Goal: Task Accomplishment & Management: Manage account settings

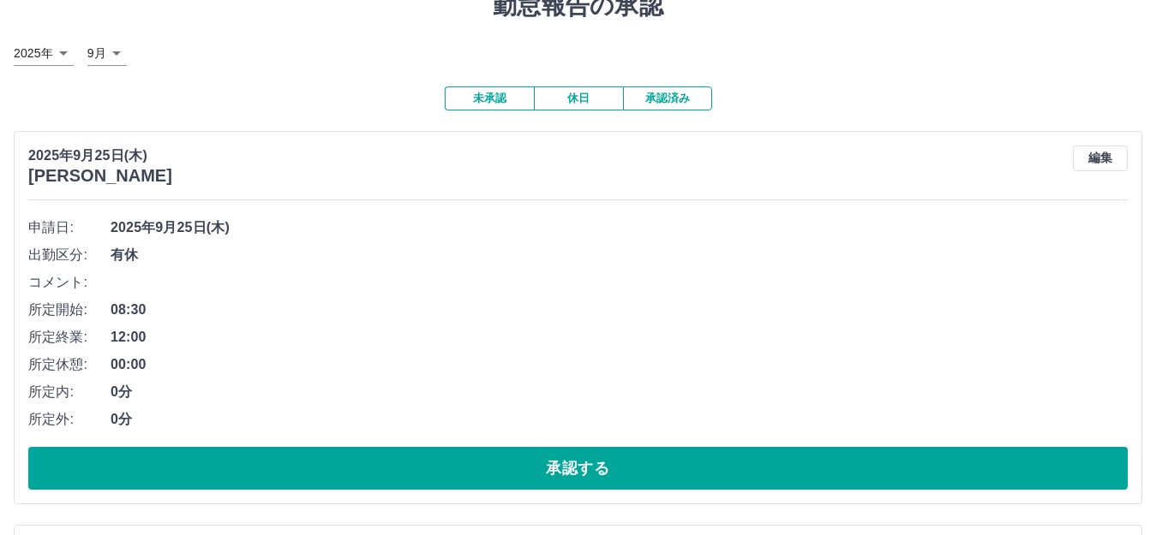
scroll to position [171, 0]
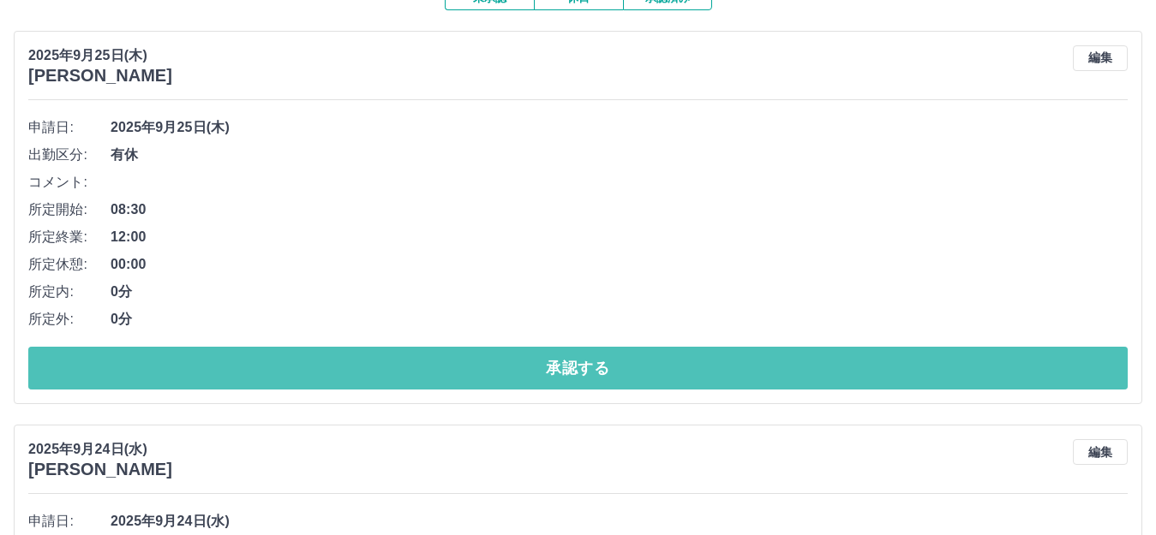
click at [585, 380] on button "承認する" at bounding box center [577, 368] width 1099 height 43
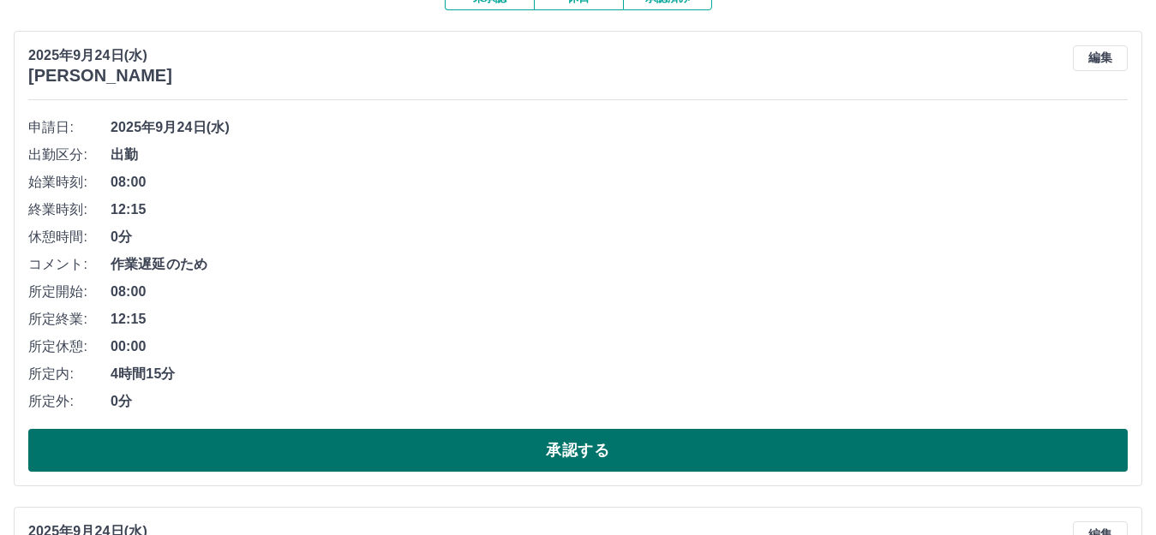
click at [588, 444] on button "承認する" at bounding box center [577, 450] width 1099 height 43
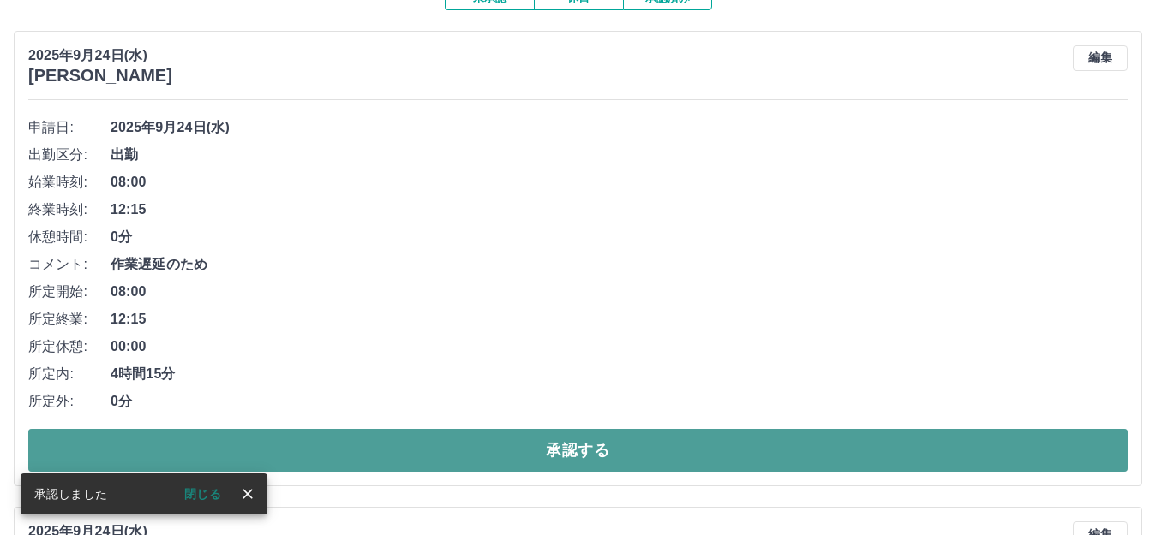
click at [599, 450] on button "承認する" at bounding box center [577, 450] width 1099 height 43
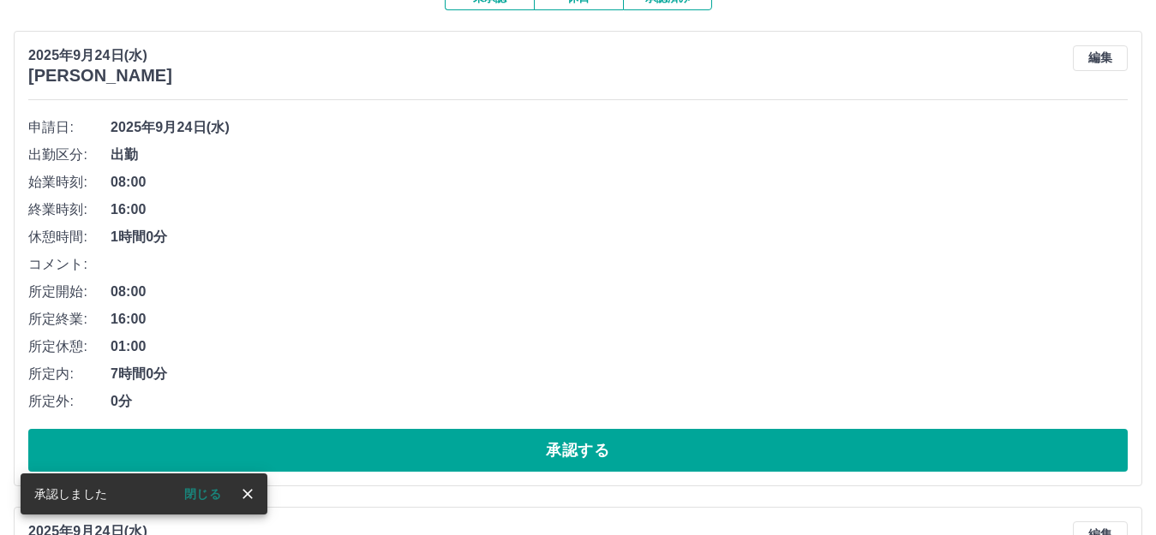
click at [599, 450] on button "承認する" at bounding box center [577, 450] width 1099 height 43
click at [601, 450] on button "承認する" at bounding box center [577, 450] width 1099 height 43
click at [606, 450] on button "承認する" at bounding box center [577, 450] width 1099 height 43
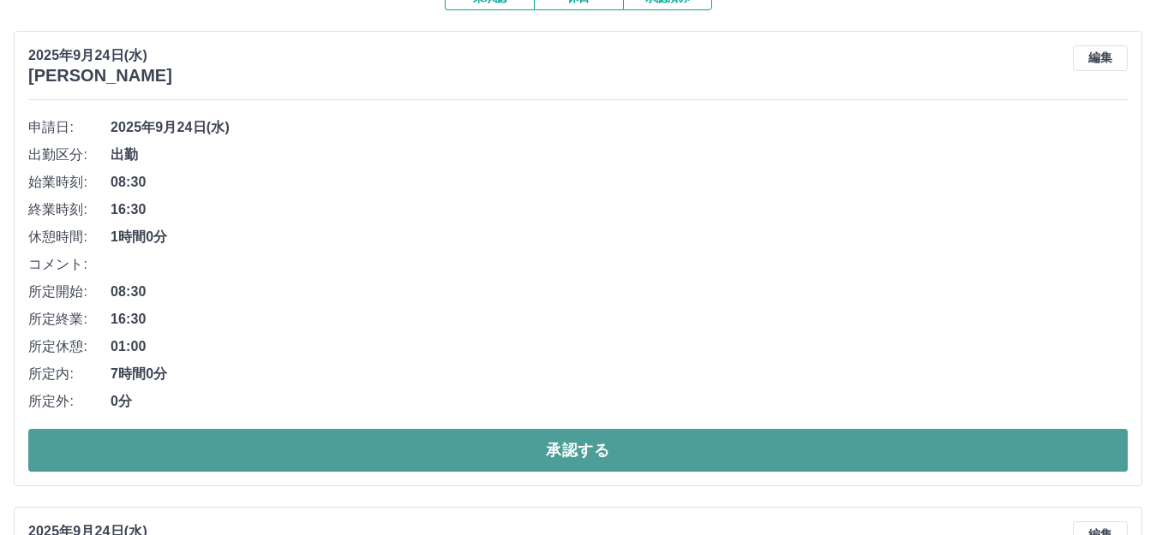
click at [607, 450] on button "承認する" at bounding box center [577, 450] width 1099 height 43
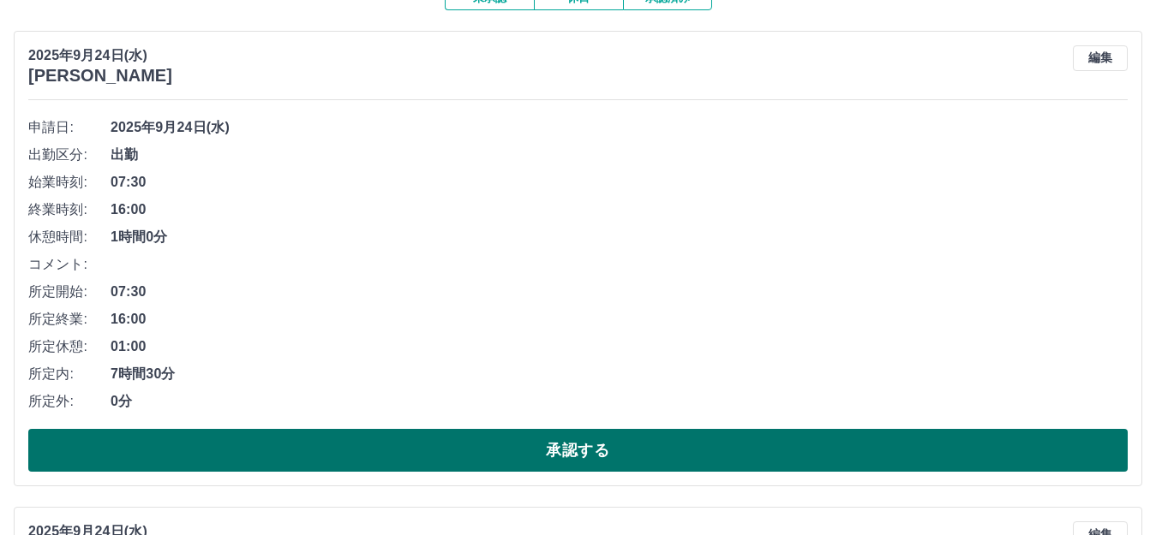
click at [618, 450] on button "承認する" at bounding box center [577, 450] width 1099 height 43
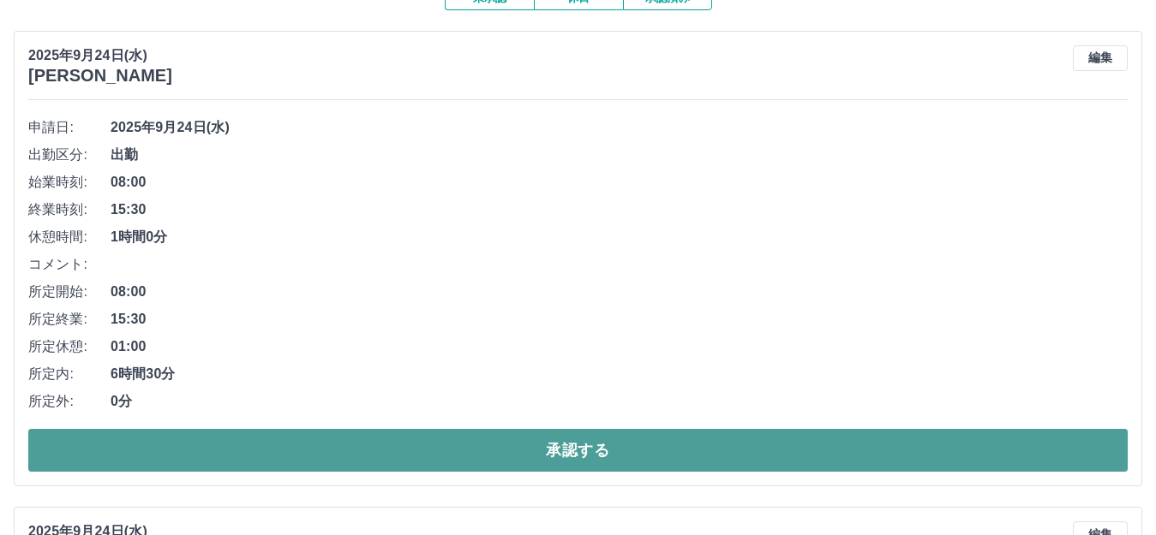
click at [623, 446] on button "承認する" at bounding box center [577, 450] width 1099 height 43
click at [764, 437] on button "承認する" at bounding box center [577, 450] width 1099 height 43
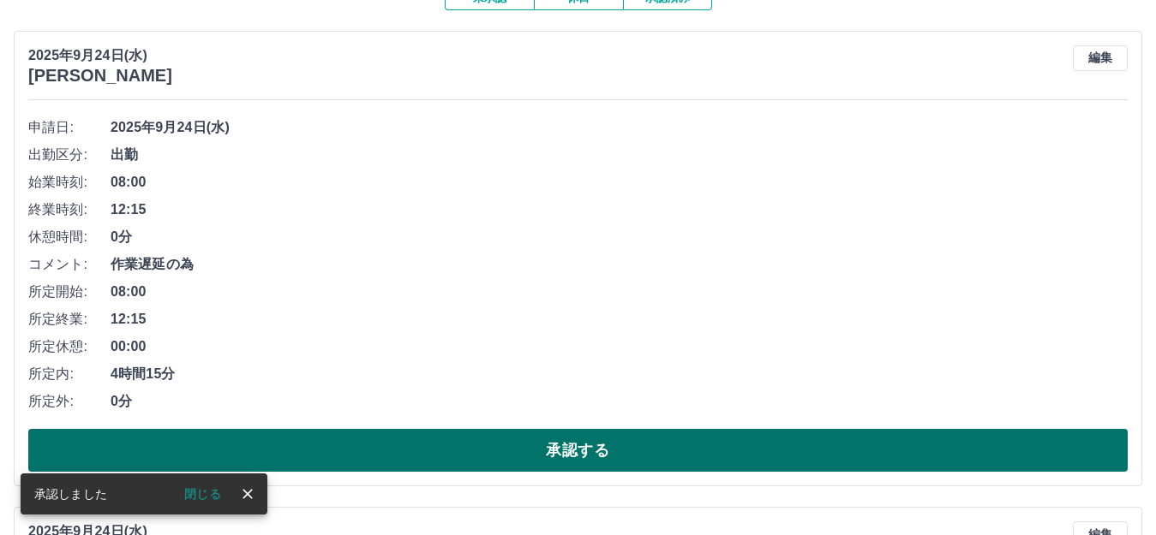
click at [766, 449] on button "承認する" at bounding box center [577, 450] width 1099 height 43
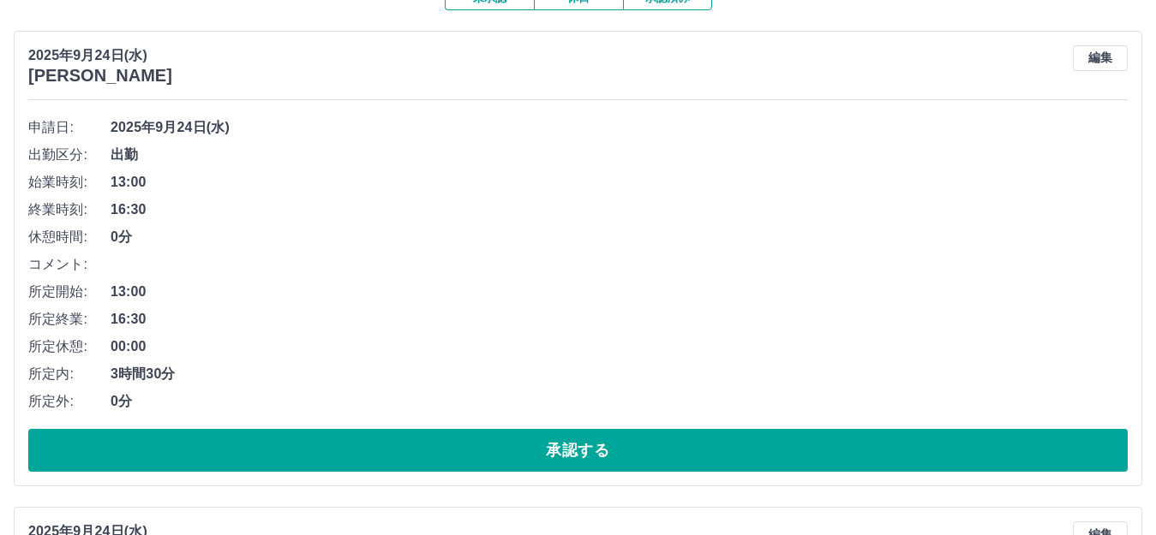
click at [998, 287] on span "13:00" at bounding box center [619, 292] width 1017 height 21
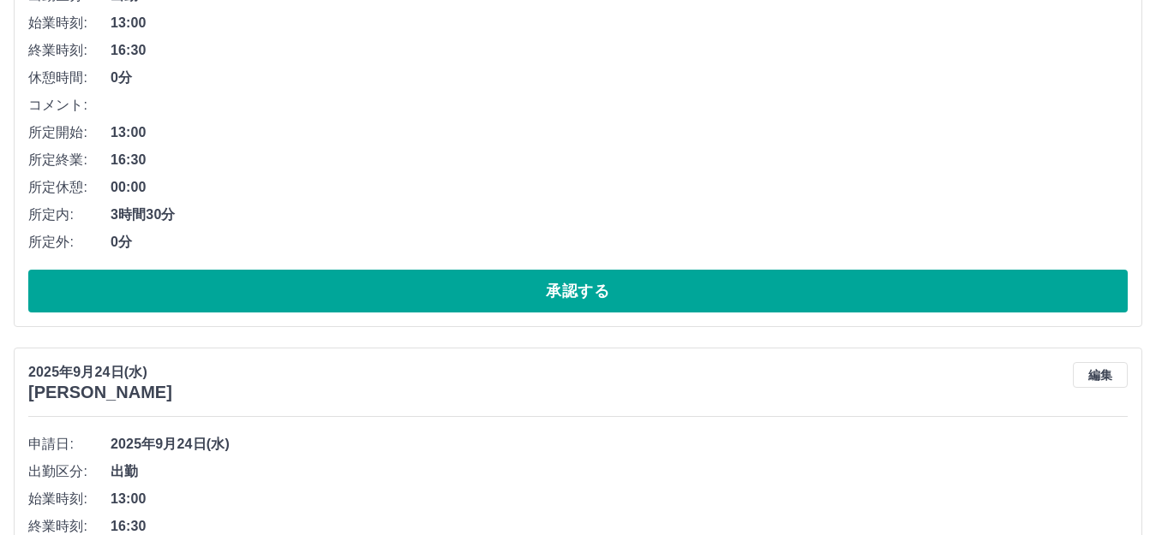
scroll to position [343, 0]
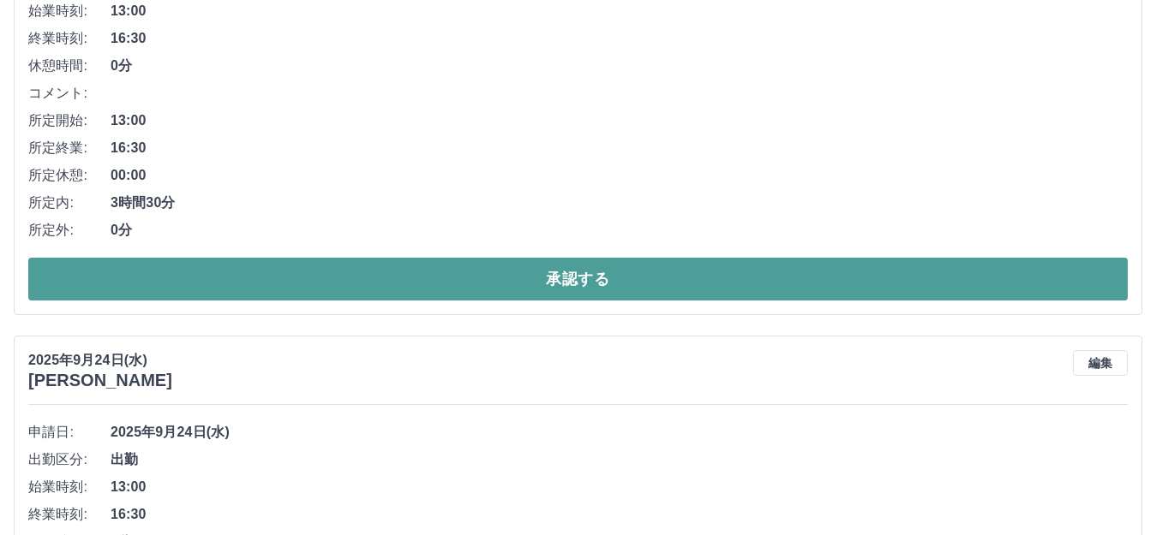
click at [470, 276] on button "承認する" at bounding box center [577, 279] width 1099 height 43
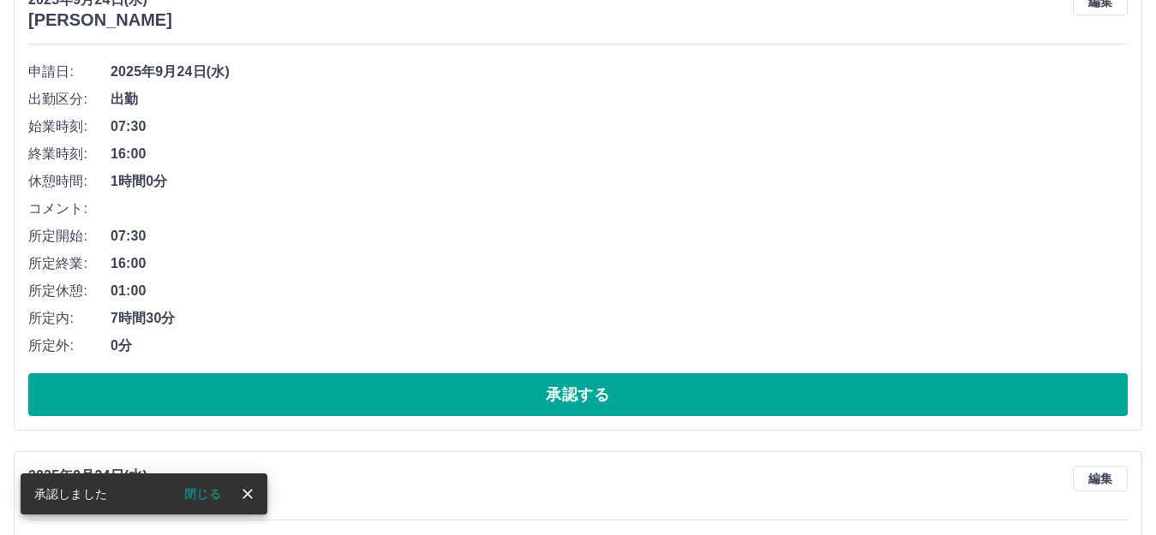
scroll to position [257, 0]
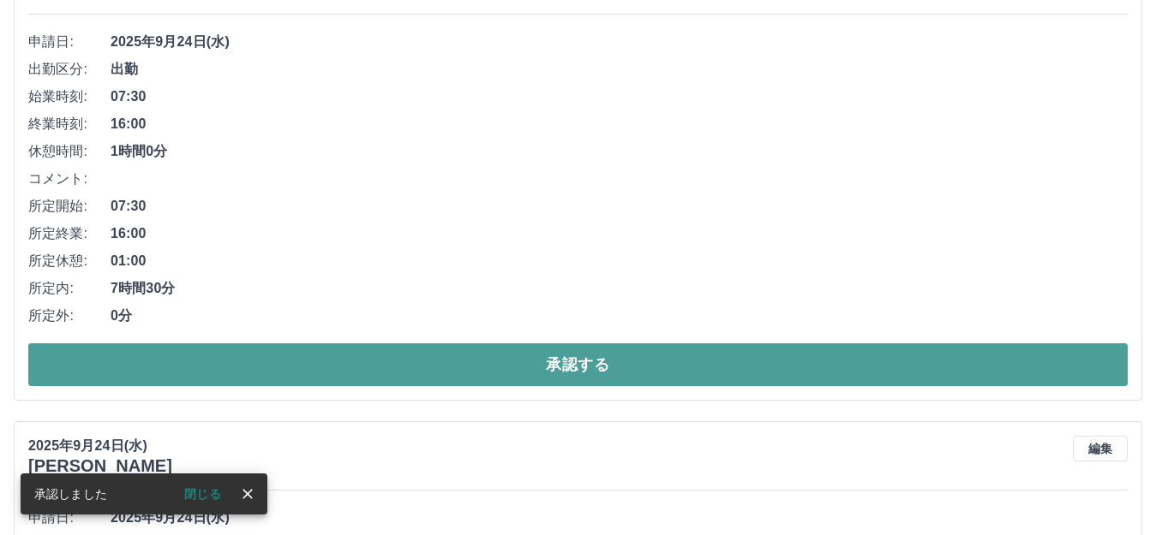
click at [464, 359] on button "承認する" at bounding box center [577, 365] width 1099 height 43
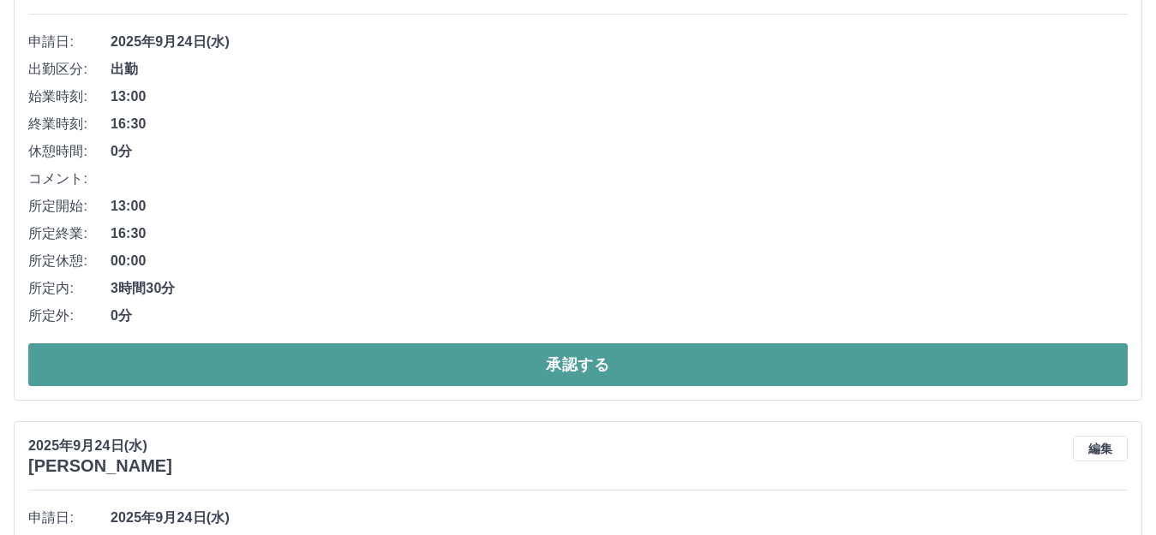
click at [431, 352] on button "承認する" at bounding box center [577, 365] width 1099 height 43
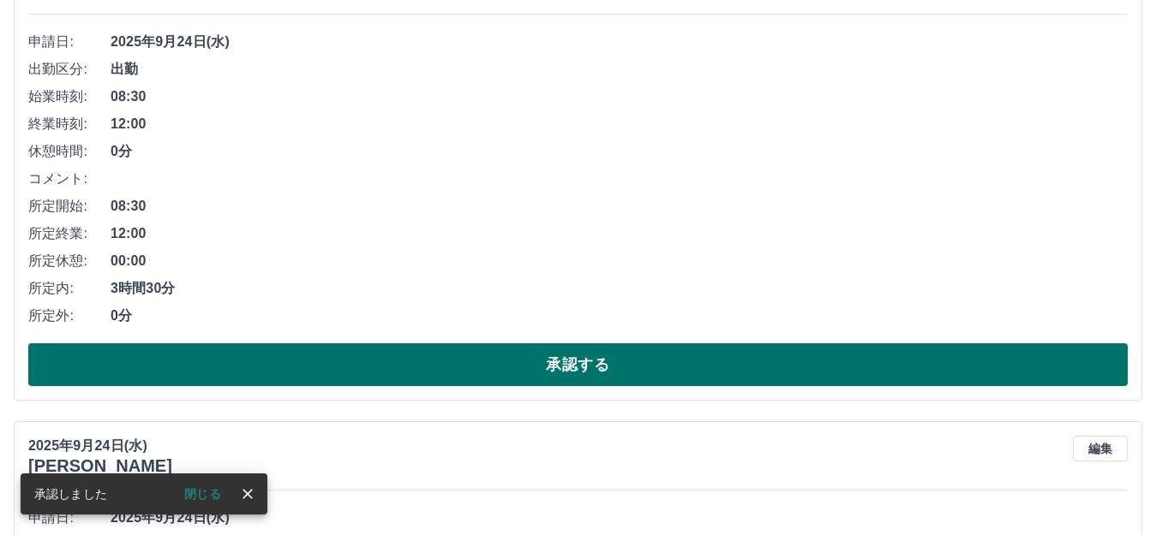
click at [421, 375] on button "承認する" at bounding box center [577, 365] width 1099 height 43
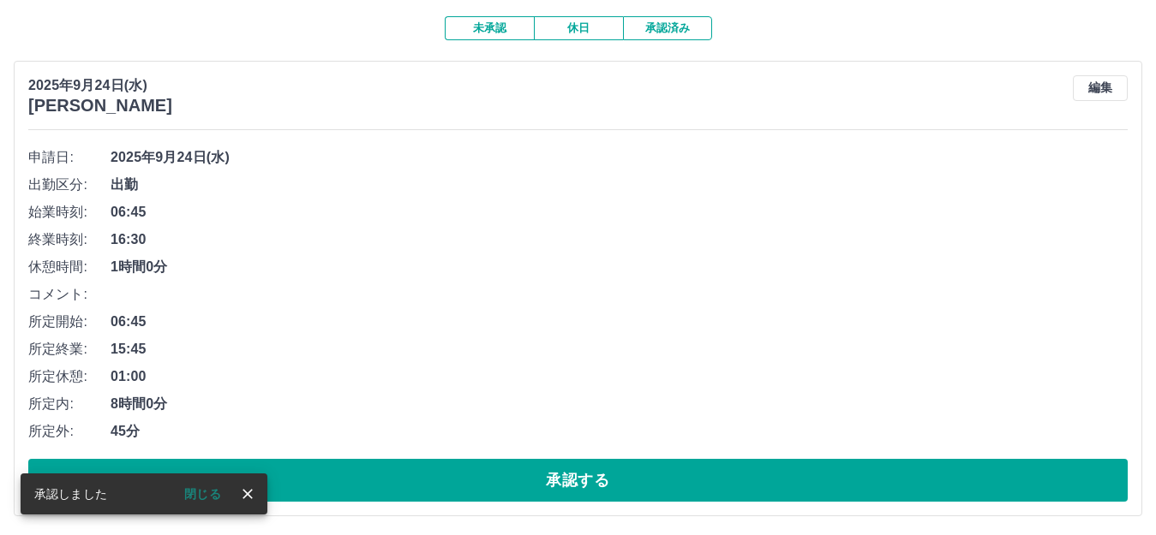
scroll to position [171, 0]
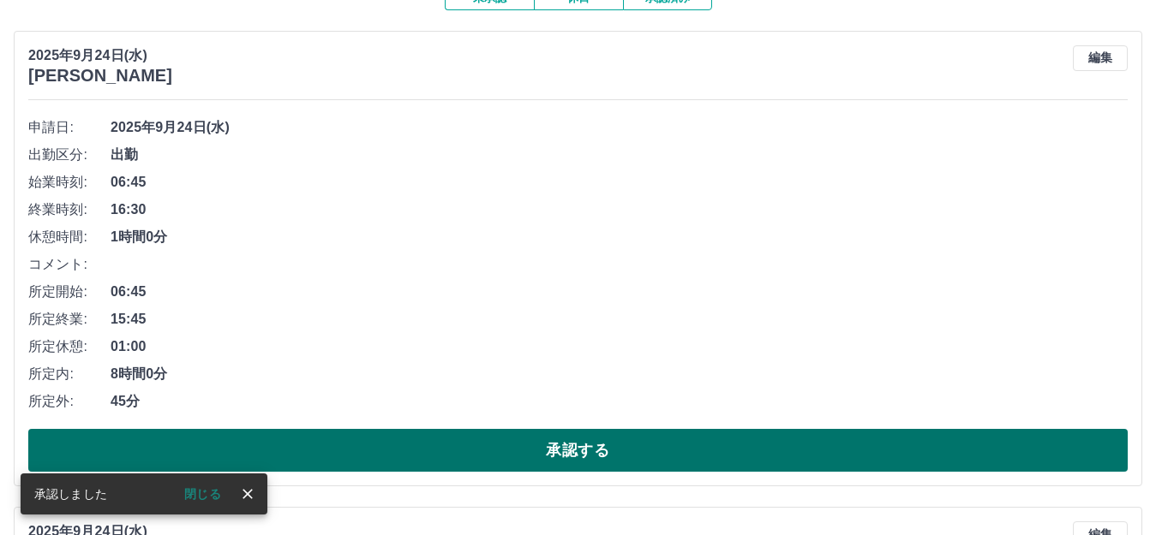
click at [514, 445] on button "承認する" at bounding box center [577, 450] width 1099 height 43
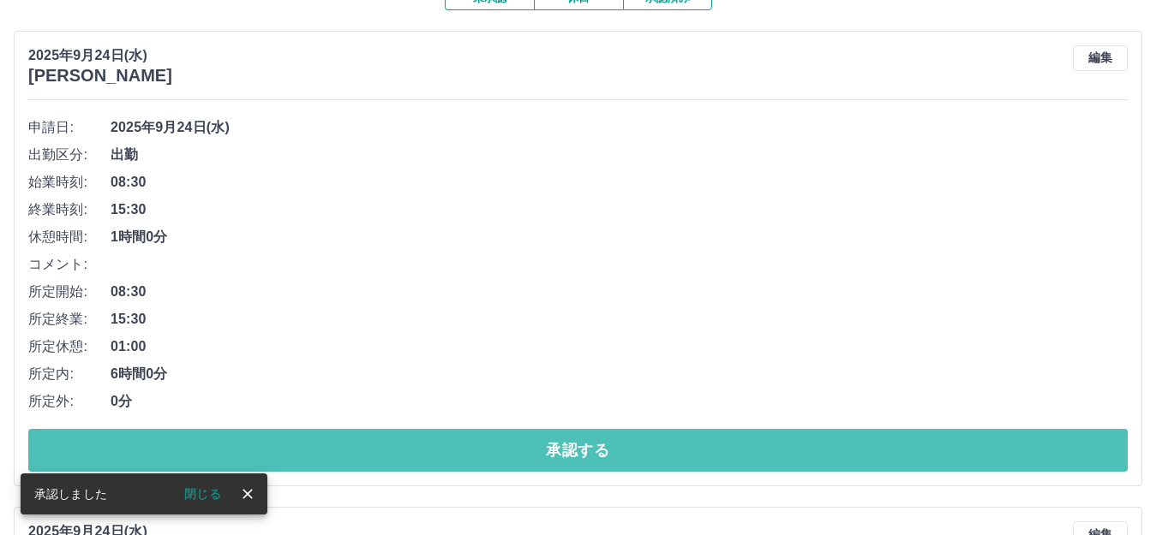
click at [516, 446] on button "承認する" at bounding box center [577, 450] width 1099 height 43
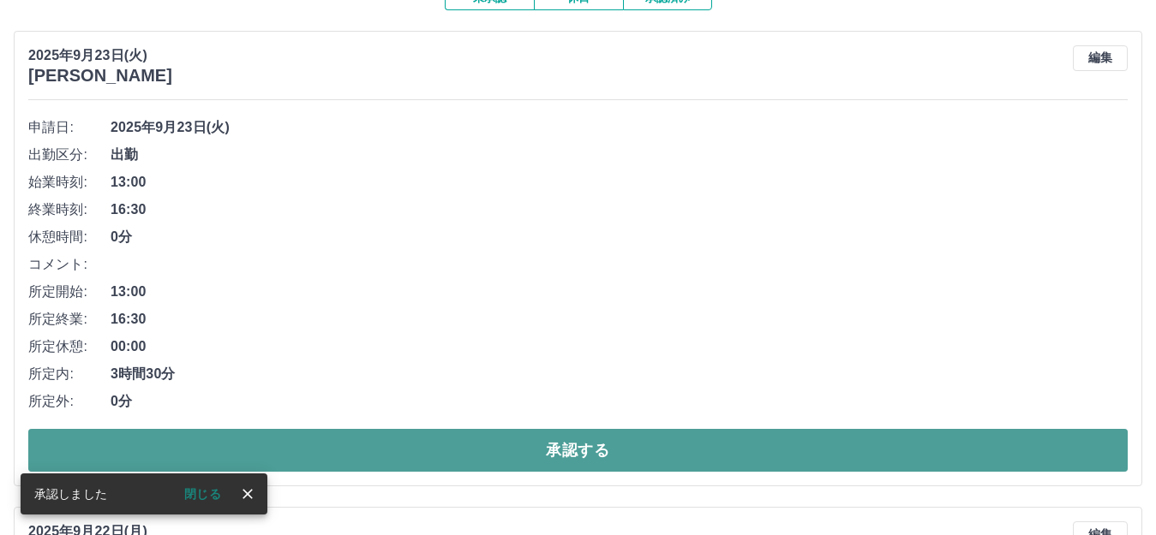
click at [522, 455] on button "承認する" at bounding box center [577, 450] width 1099 height 43
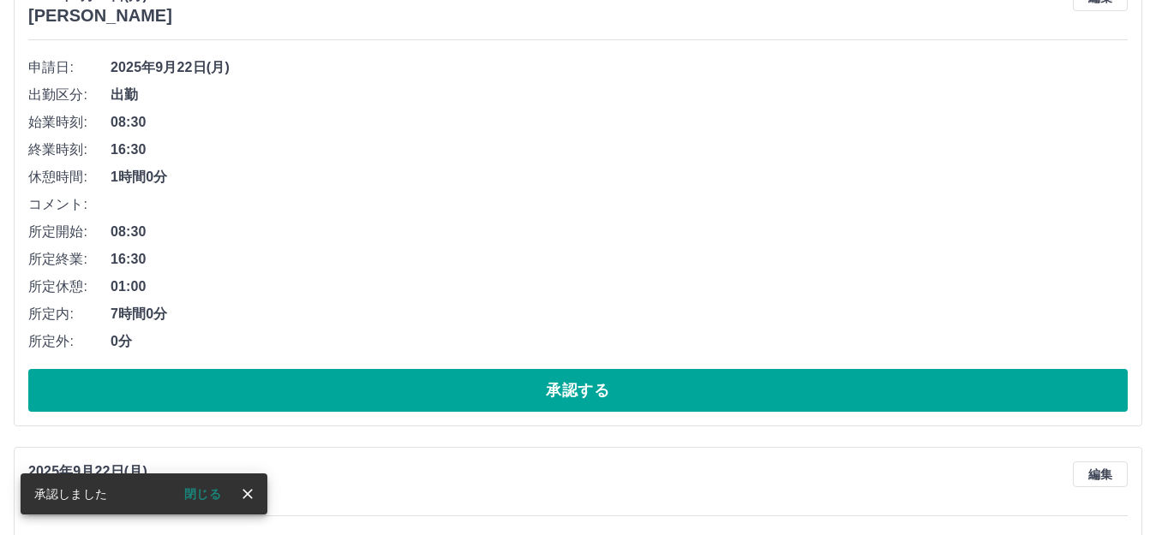
scroll to position [257, 0]
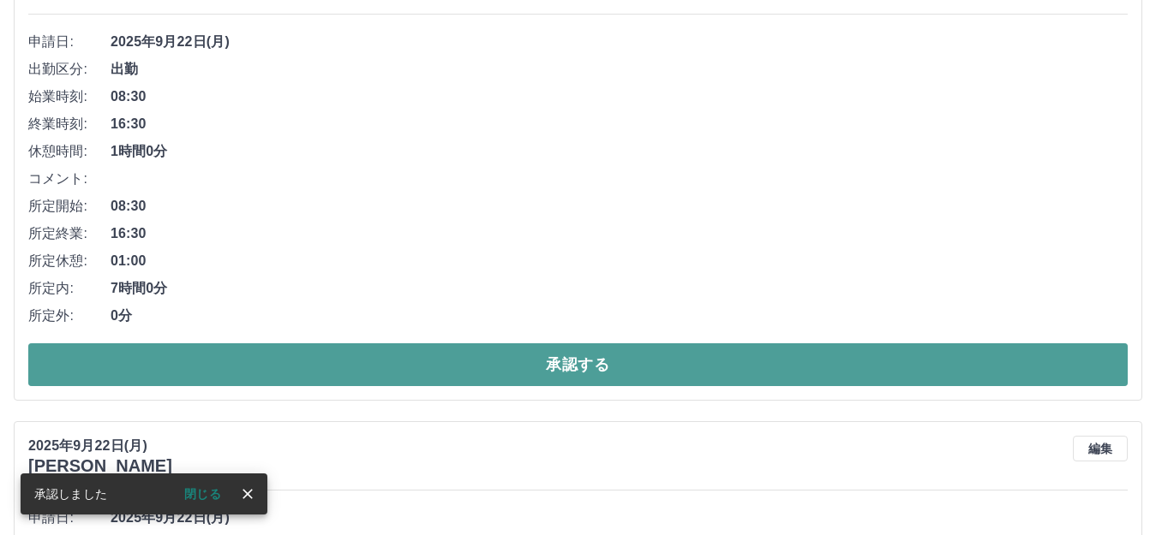
click at [529, 372] on button "承認する" at bounding box center [577, 365] width 1099 height 43
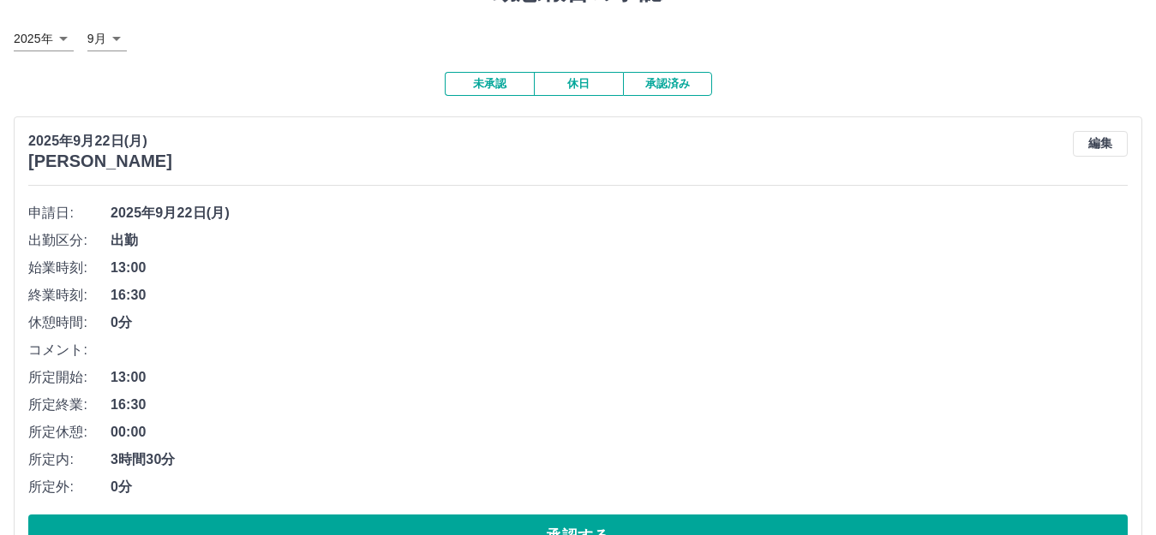
scroll to position [171, 0]
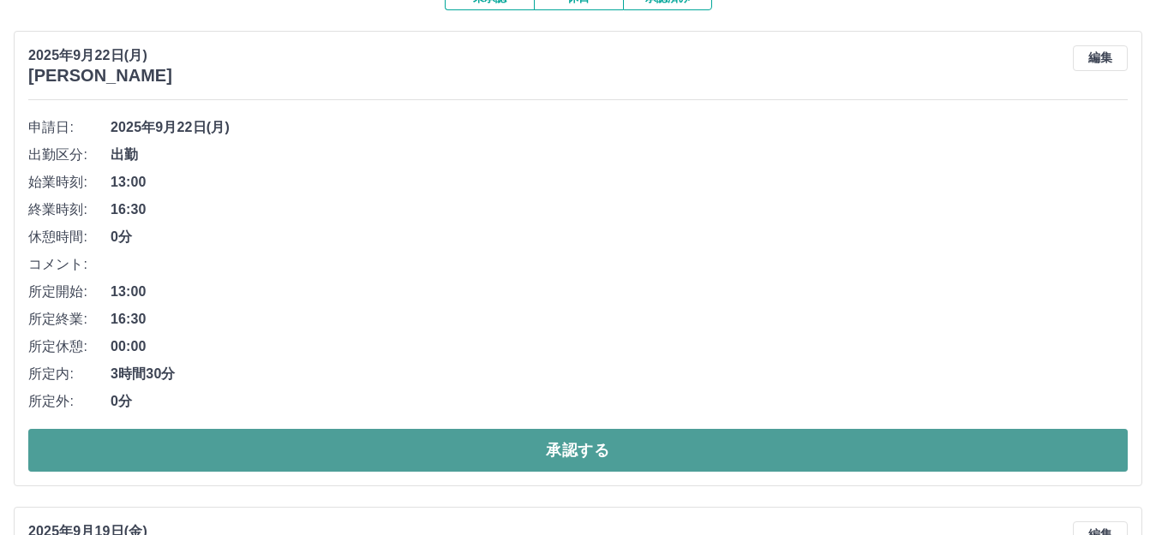
click at [545, 452] on button "承認する" at bounding box center [577, 450] width 1099 height 43
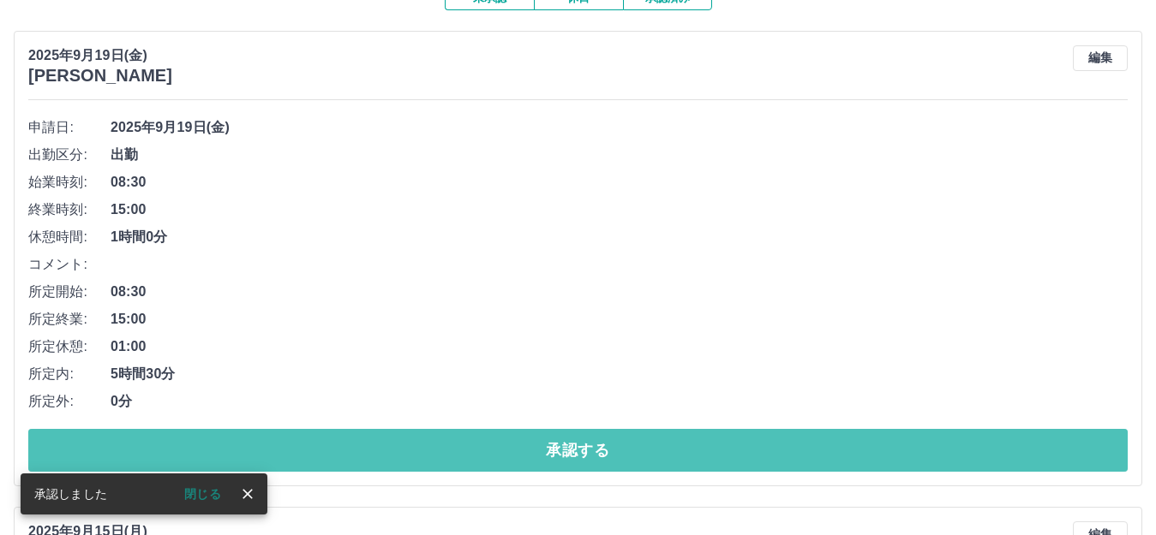
click at [545, 452] on button "承認する" at bounding box center [577, 450] width 1099 height 43
